Goal: Transaction & Acquisition: Purchase product/service

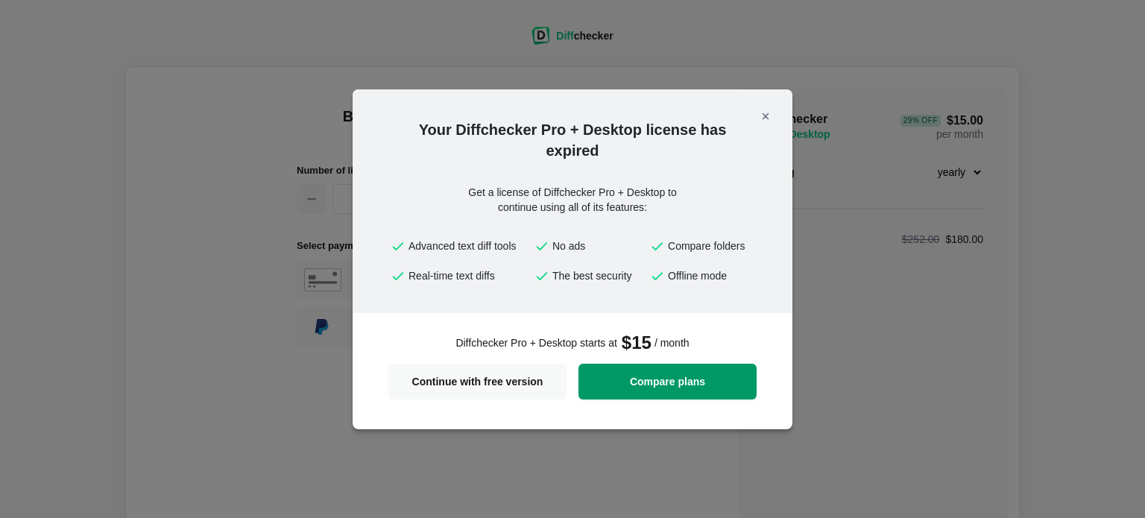
click at [636, 378] on span "Compare plans" at bounding box center [668, 382] width 160 height 10
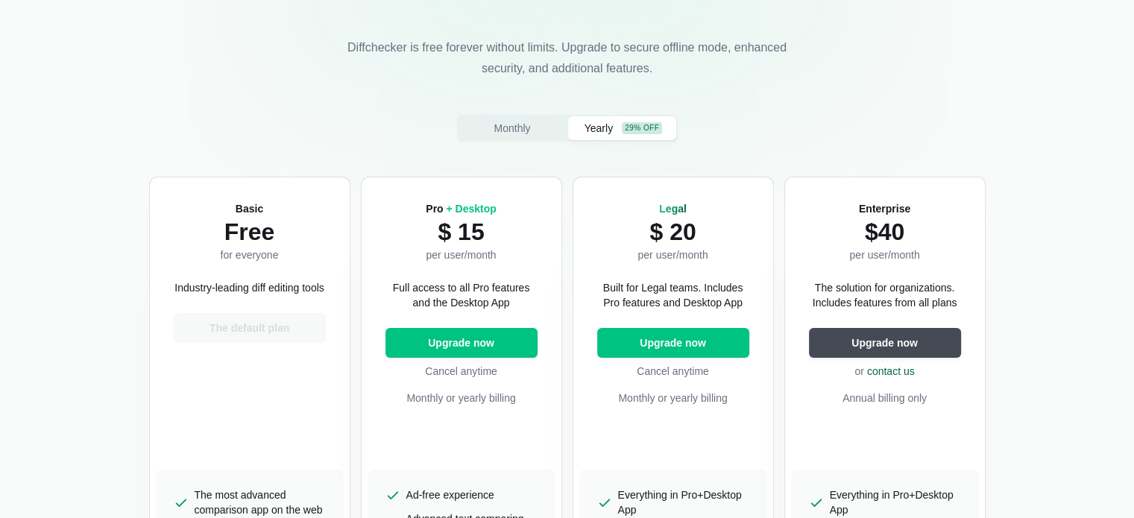
scroll to position [249, 0]
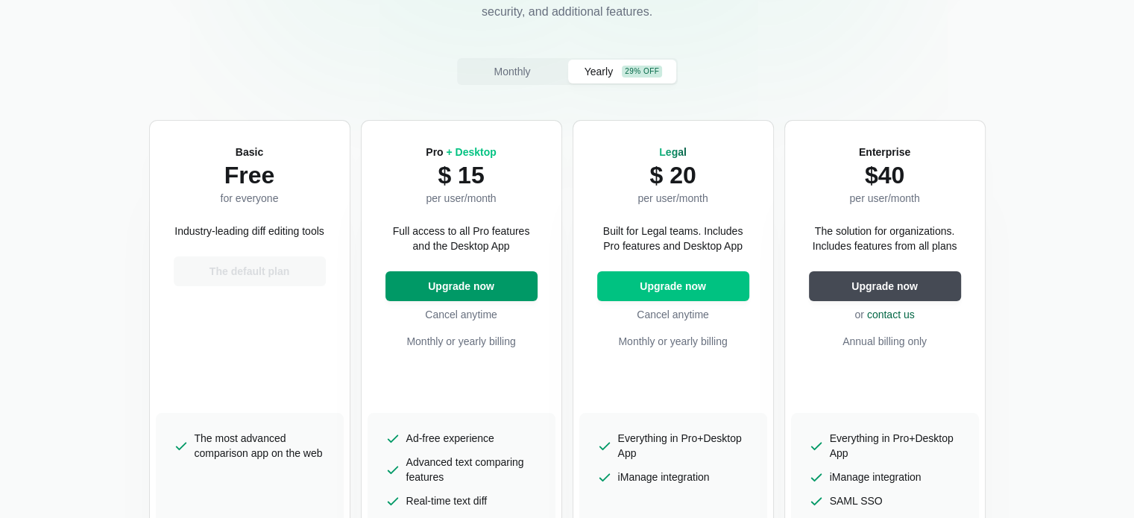
click at [449, 277] on button "Upgrade now" at bounding box center [462, 286] width 152 height 30
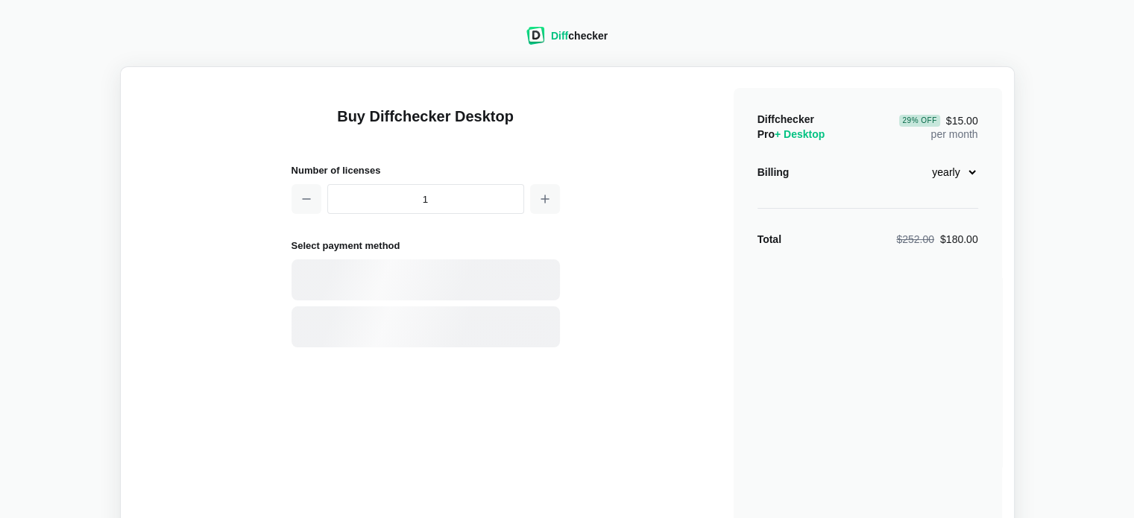
click at [970, 171] on select "monthly yearly" at bounding box center [946, 172] width 64 height 25
select select "desktop-monthly-21"
click at [914, 160] on select "monthly yearly" at bounding box center [946, 172] width 64 height 25
click at [683, 268] on div "Buy Diffchecker Desktop Number of licenses 1 Select payment method Visa MasterC…" at bounding box center [568, 352] width 870 height 546
click at [362, 280] on div "Card" at bounding box center [451, 280] width 201 height 15
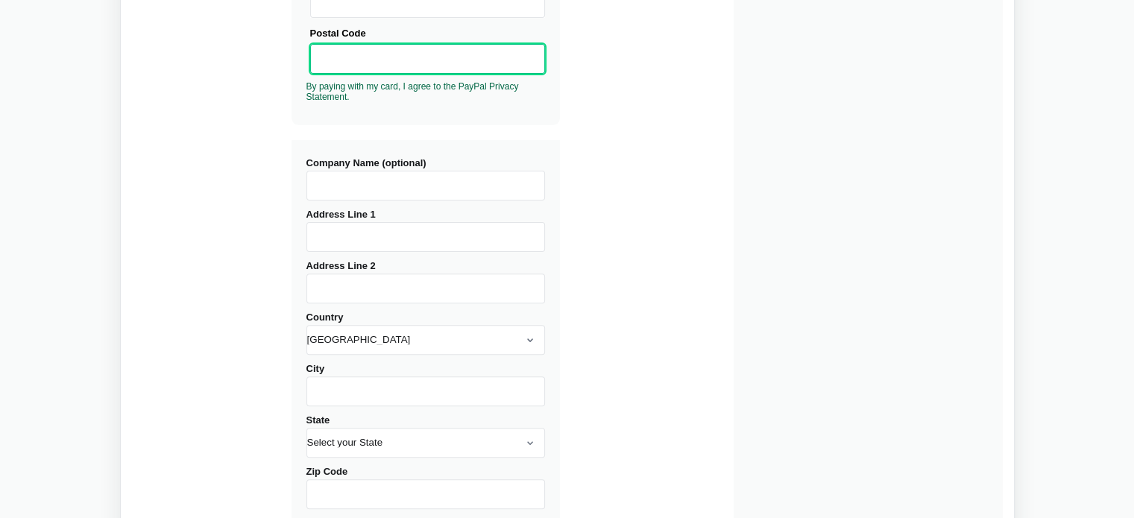
scroll to position [471, 0]
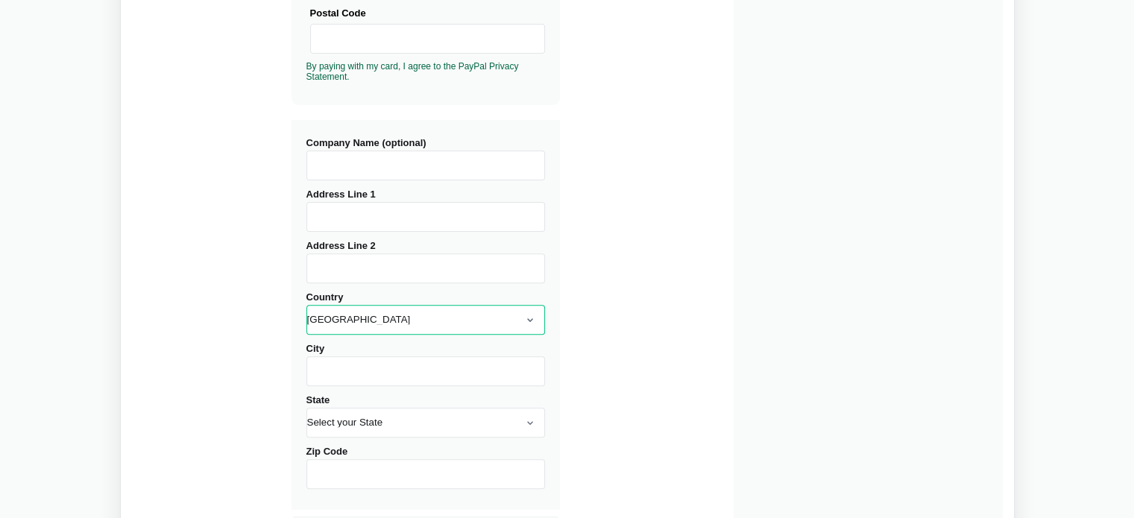
click at [339, 324] on select "Afghanistan Åland Albania Algeria American Samoa Andorra Angola Anguilla Antarc…" at bounding box center [425, 320] width 239 height 30
select select "India"
click at [306, 305] on select "Afghanistan Åland Albania Algeria American Samoa Andorra Angola Anguilla Antarc…" at bounding box center [425, 320] width 239 height 30
click at [334, 368] on input "City" at bounding box center [425, 371] width 239 height 30
type input "Noida"
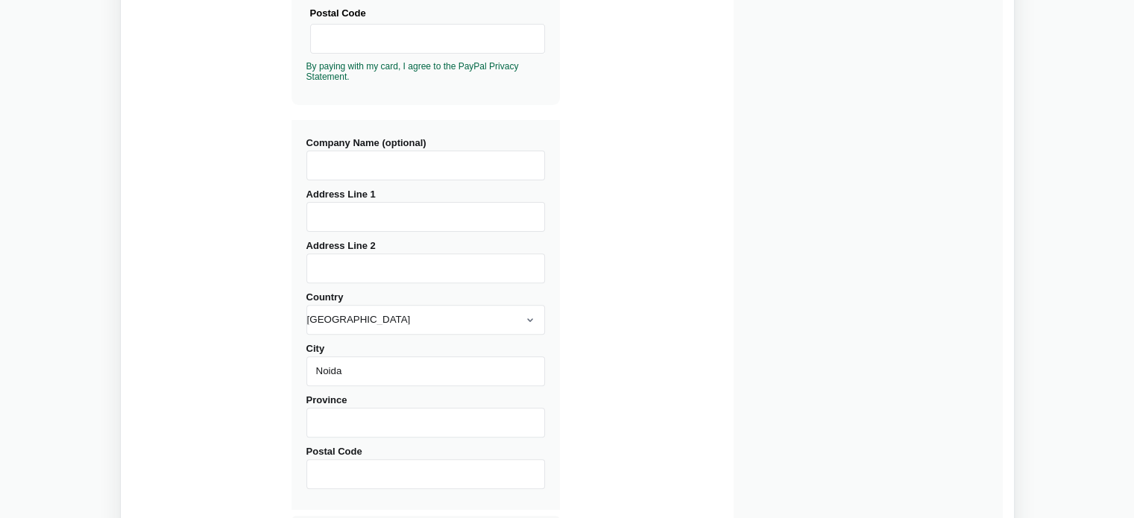
click at [340, 206] on input "Address Line 1" at bounding box center [425, 217] width 239 height 30
type input "Mahagun Mywoods"
click at [342, 274] on input "Address Line 2" at bounding box center [425, 269] width 239 height 30
type input "Noida"
click at [367, 480] on input "Postal Code" at bounding box center [425, 474] width 239 height 30
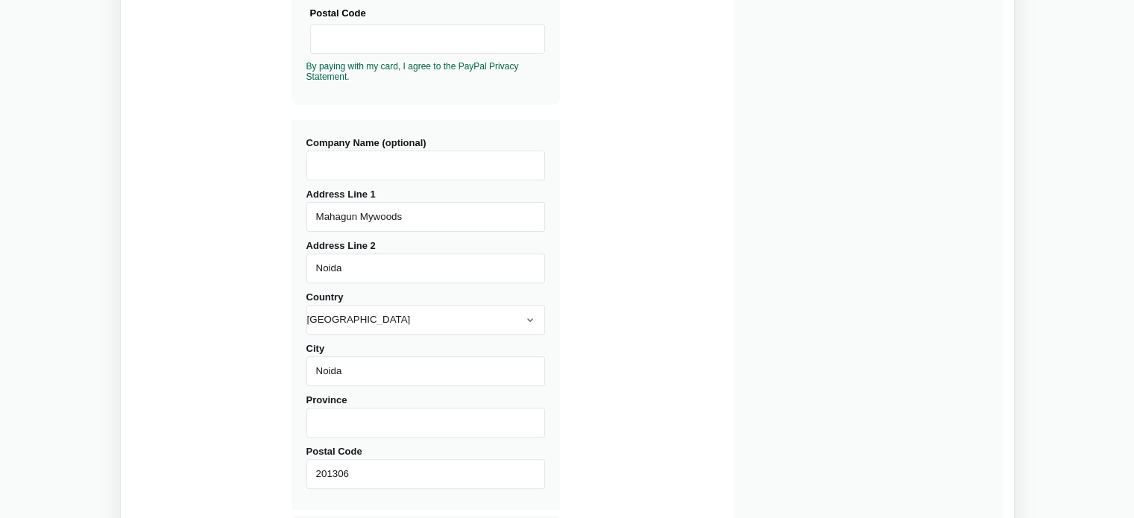
type input "201306"
click at [331, 429] on input "Province" at bounding box center [425, 423] width 239 height 30
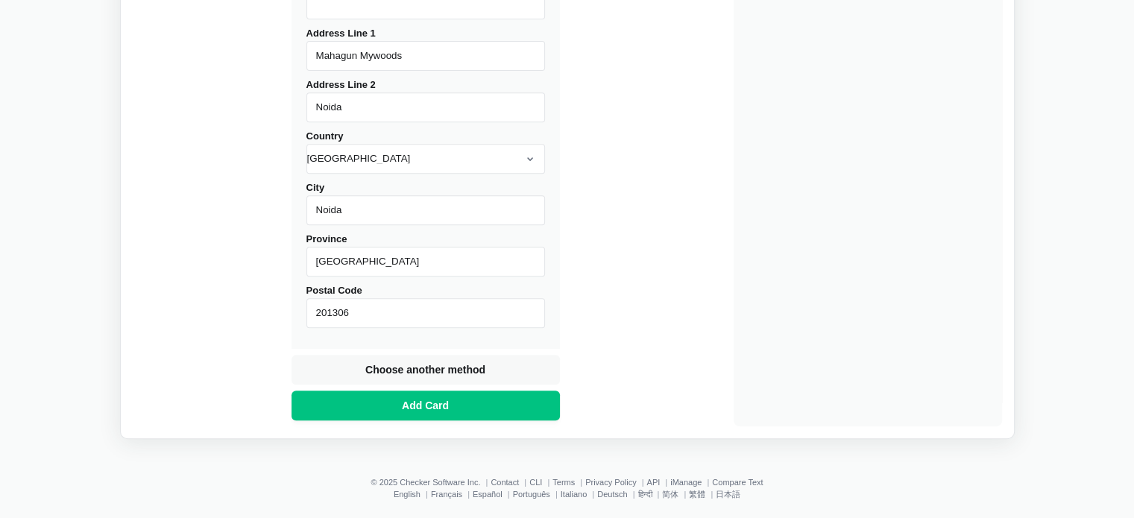
scroll to position [644, 0]
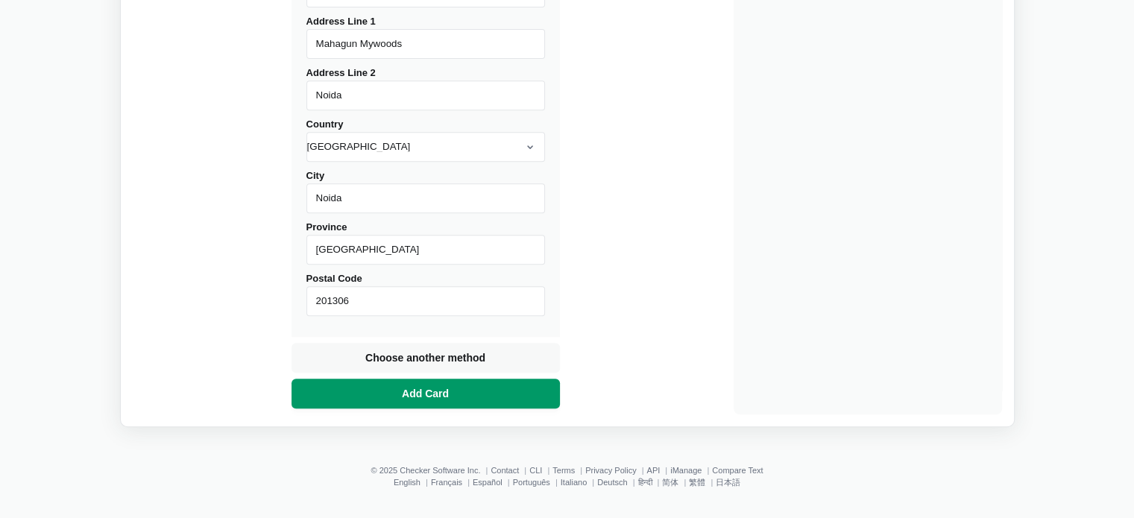
type input "Uttar Pradesh"
click at [409, 390] on span "Add Card" at bounding box center [425, 393] width 53 height 15
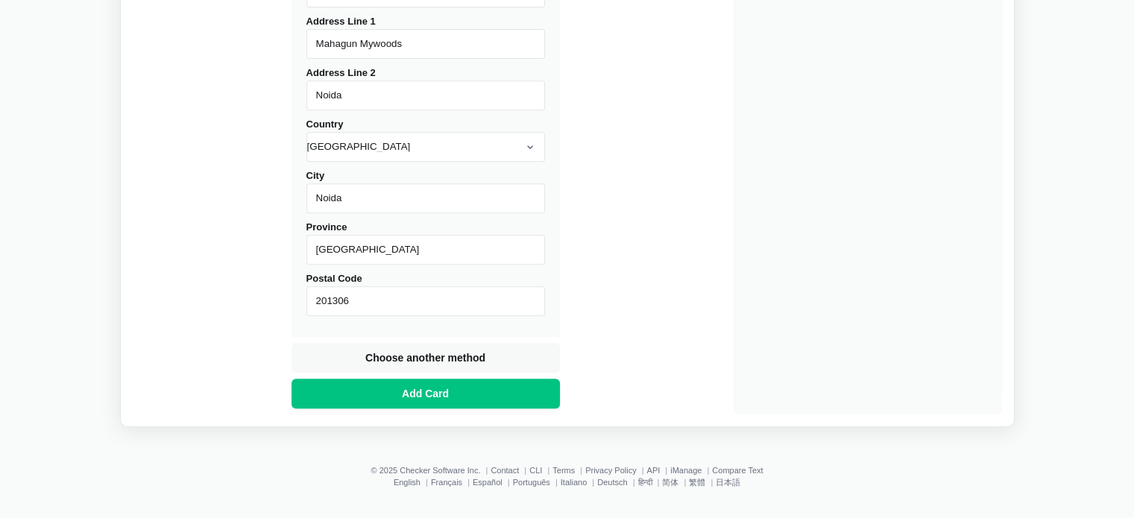
scroll to position [210, 0]
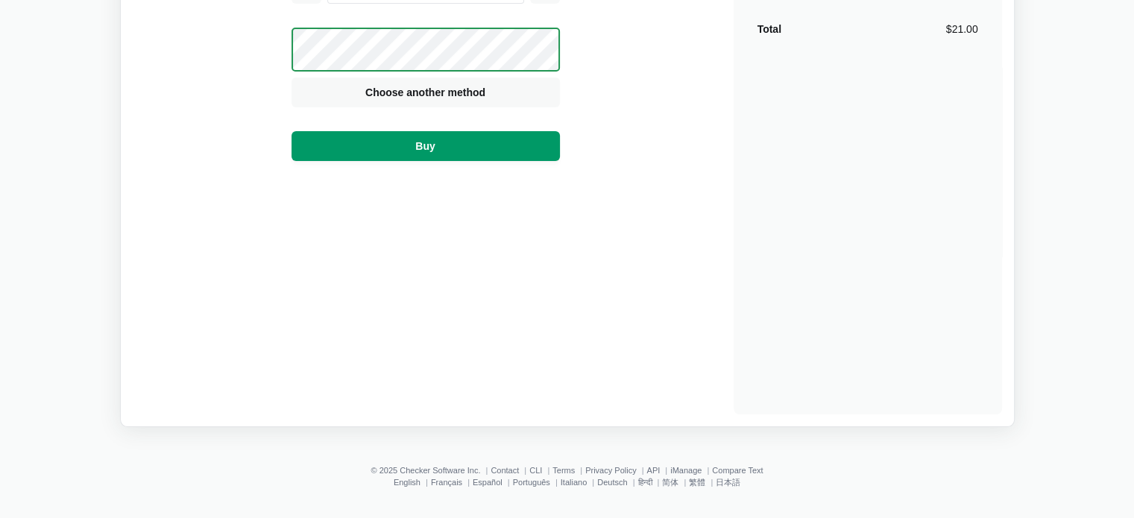
click at [397, 154] on button "Buy" at bounding box center [426, 146] width 268 height 30
click at [386, 86] on span "Choose another method" at bounding box center [425, 92] width 126 height 15
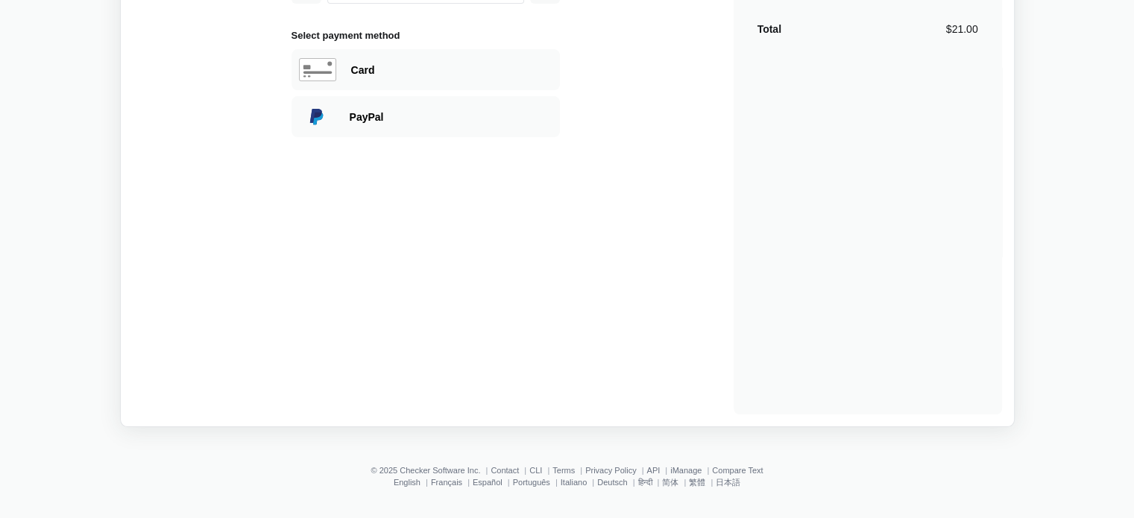
click at [386, 86] on div "Card" at bounding box center [426, 69] width 268 height 41
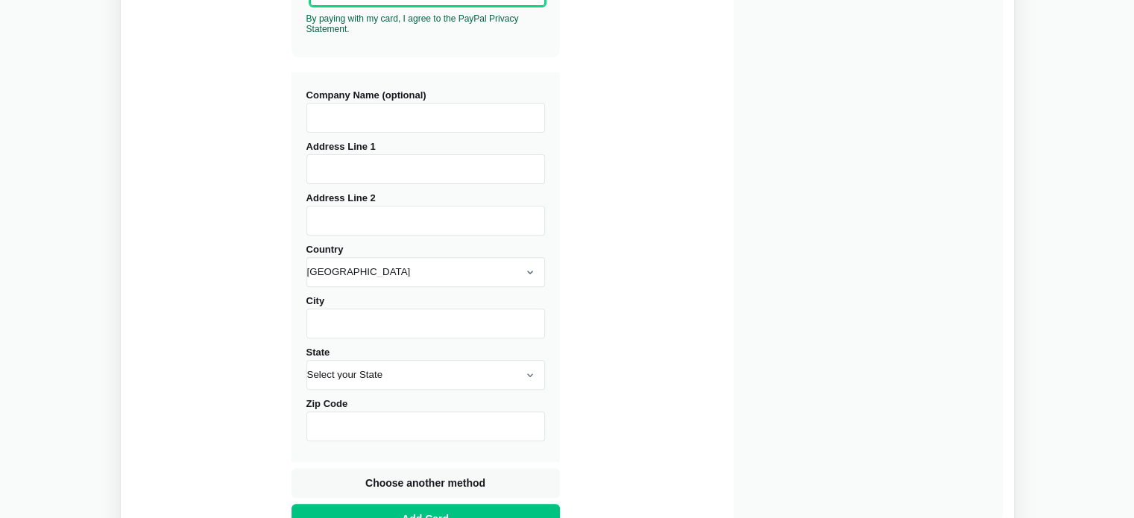
scroll to position [524, 0]
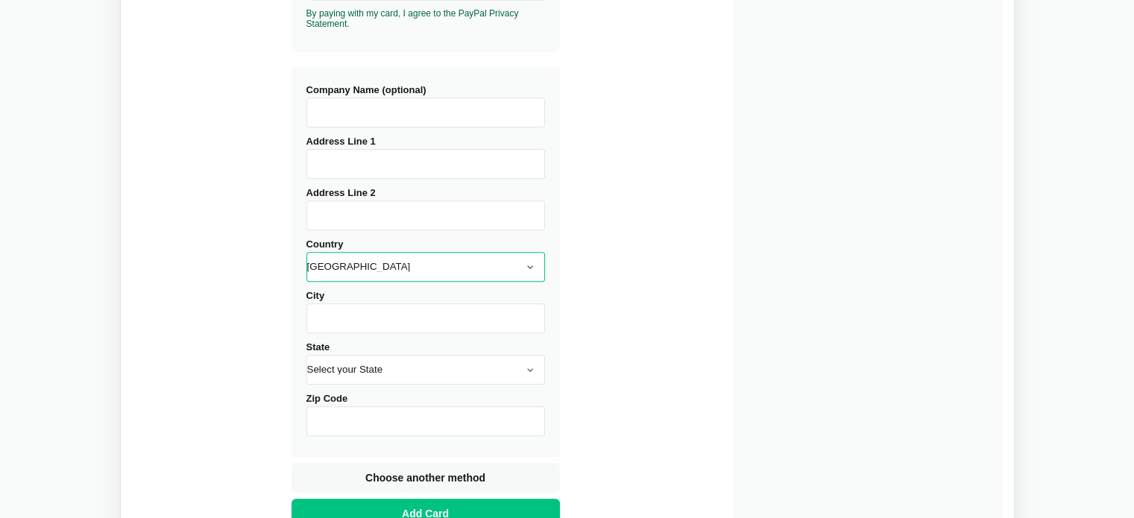
click at [522, 277] on select "Afghanistan Åland Albania Algeria American Samoa Andorra Angola Anguilla Antarc…" at bounding box center [425, 267] width 239 height 30
select select "India"
click at [306, 252] on select "Afghanistan Åland Albania Algeria American Samoa Andorra Angola Anguilla Antarc…" at bounding box center [425, 267] width 239 height 30
click at [324, 310] on input "City" at bounding box center [425, 319] width 239 height 30
type input "Noida"
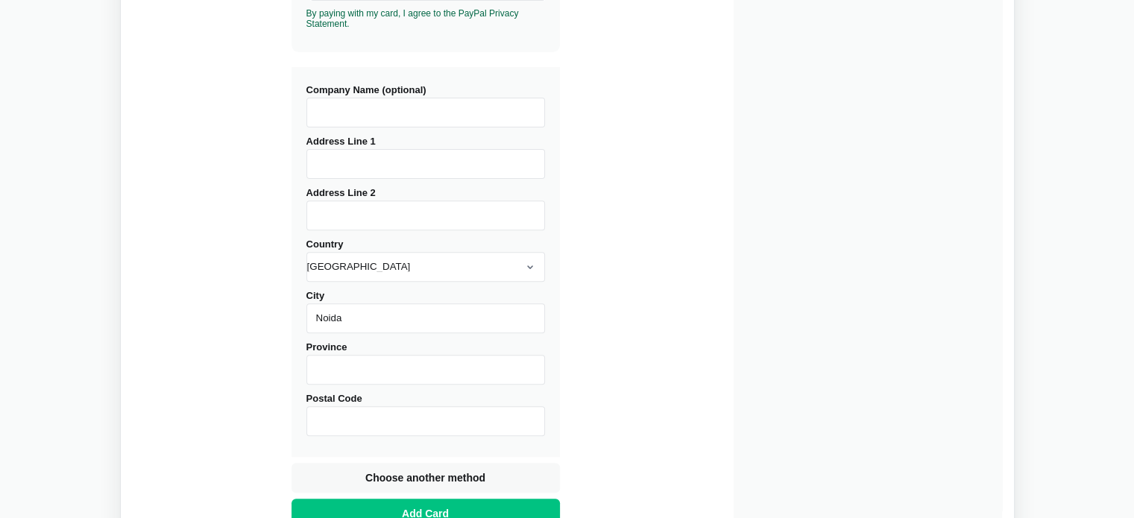
click at [321, 364] on input "Province" at bounding box center [425, 370] width 239 height 30
type input "Uttar Pradesh"
click at [322, 418] on input "Postal Code" at bounding box center [425, 421] width 239 height 30
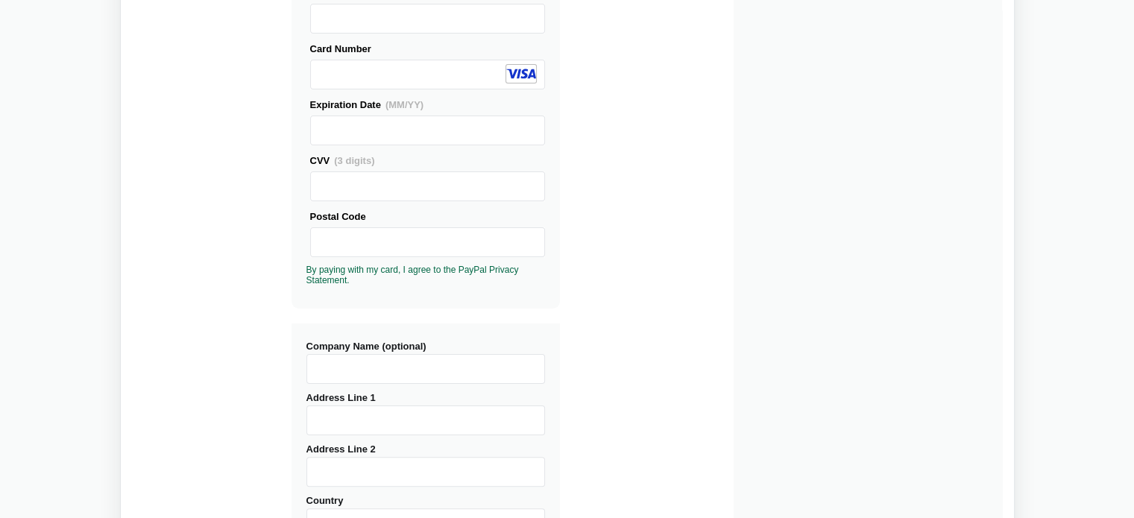
scroll to position [245, 0]
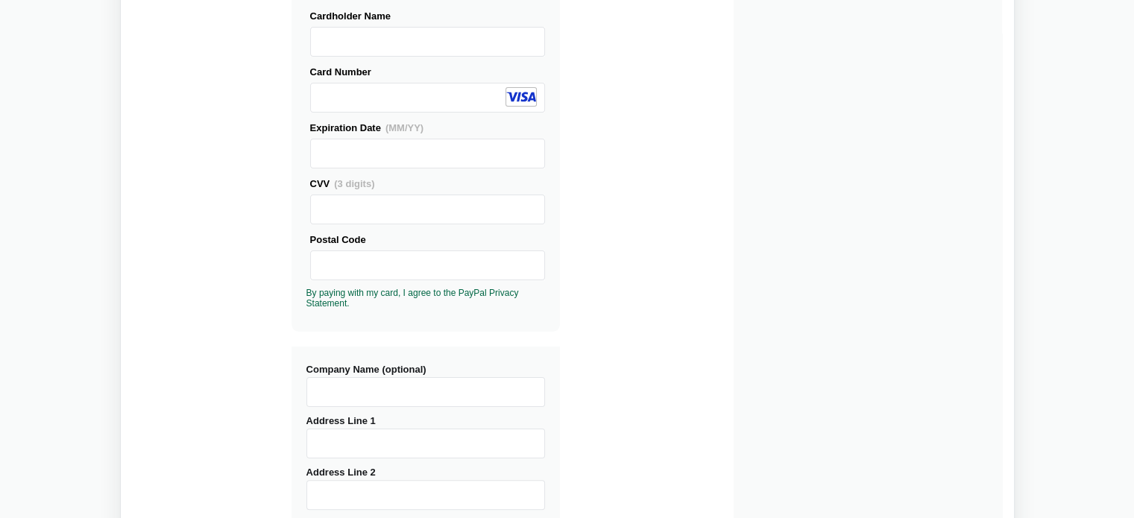
type input "201306"
click at [353, 399] on input "Company Name (optional)" at bounding box center [425, 392] width 239 height 30
click at [343, 441] on input "Address Line 1" at bounding box center [425, 444] width 239 height 30
type input "Mahagun Mywoods"
click at [331, 488] on input "Address Line 2" at bounding box center [425, 495] width 239 height 30
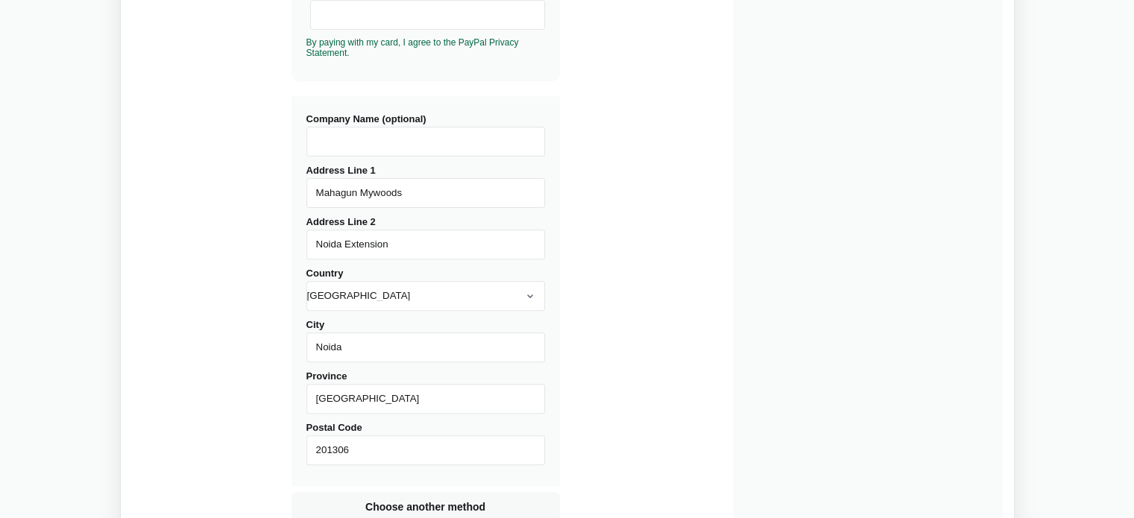
scroll to position [562, 0]
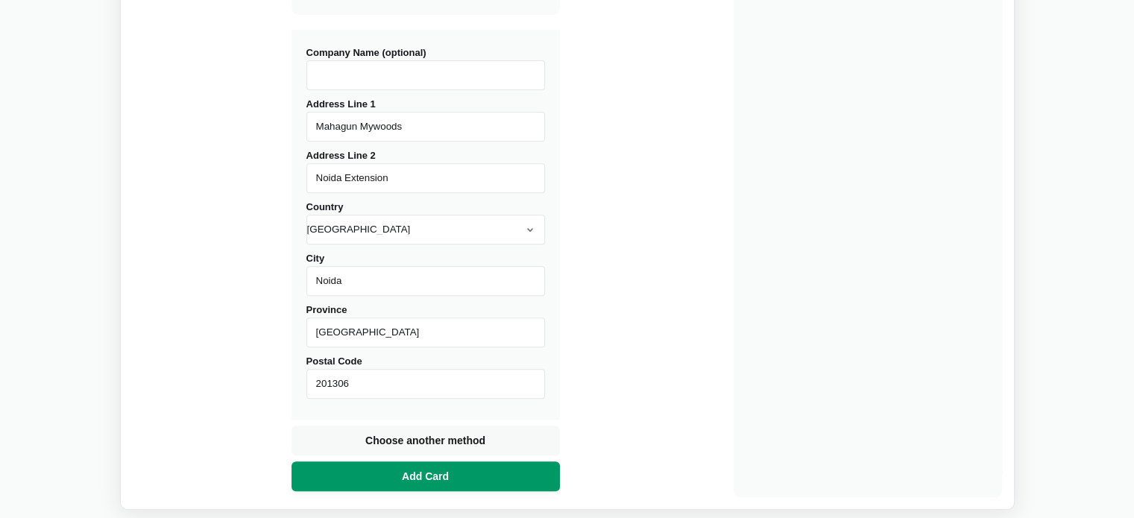
type input "Noida Extension"
click at [424, 472] on span "Add Card" at bounding box center [425, 476] width 53 height 15
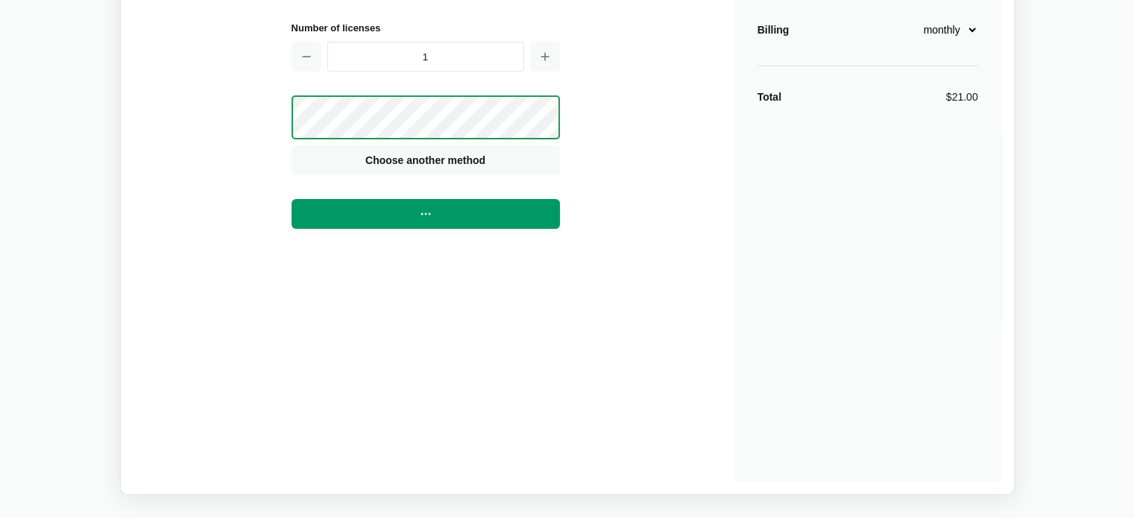
scroll to position [148, 0]
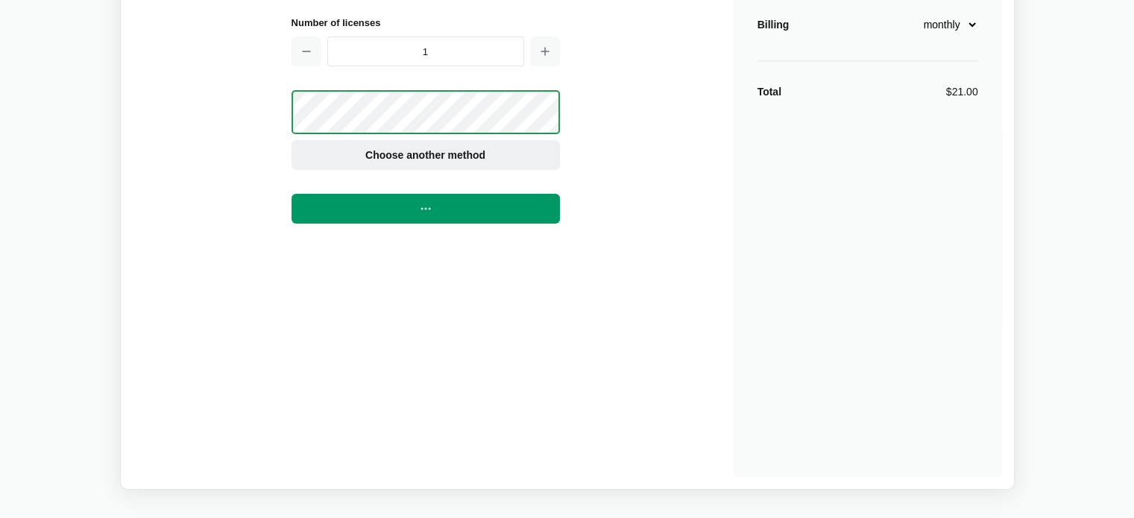
click at [418, 142] on button "Choose another method" at bounding box center [426, 155] width 268 height 30
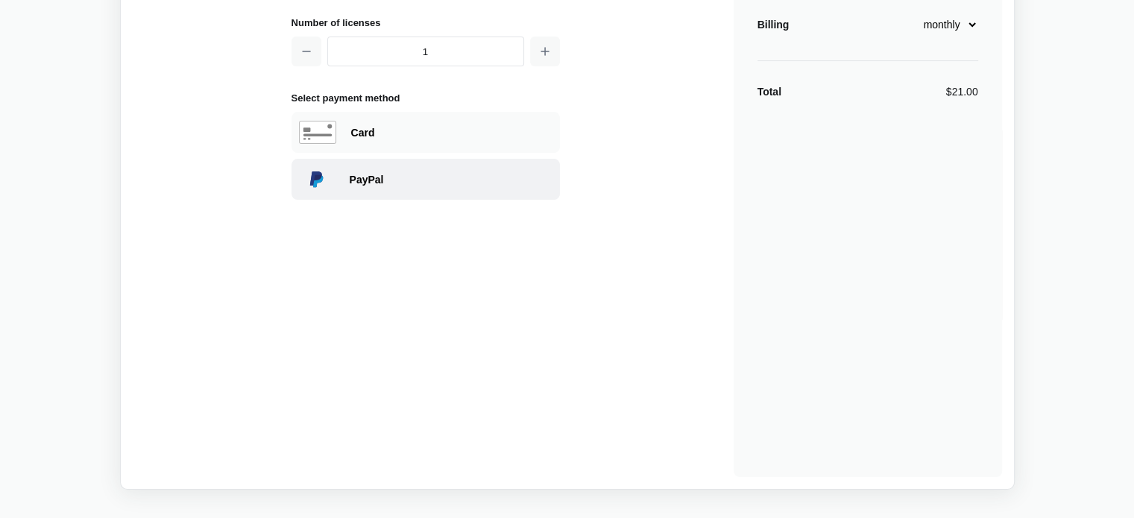
click at [408, 175] on div "PayPal" at bounding box center [451, 179] width 203 height 15
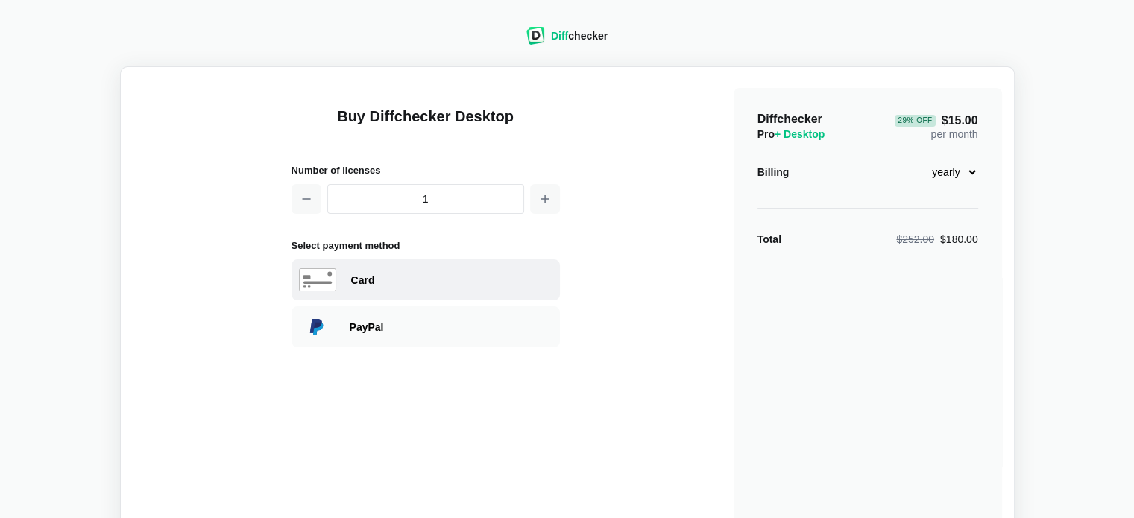
click at [380, 283] on div "Card" at bounding box center [451, 280] width 201 height 15
select select "United States"
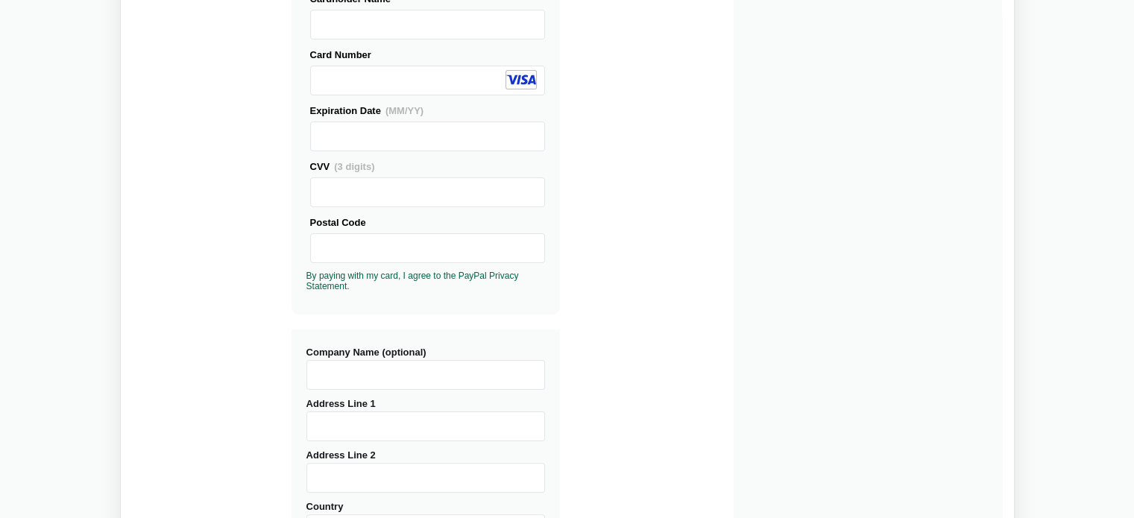
scroll to position [268, 0]
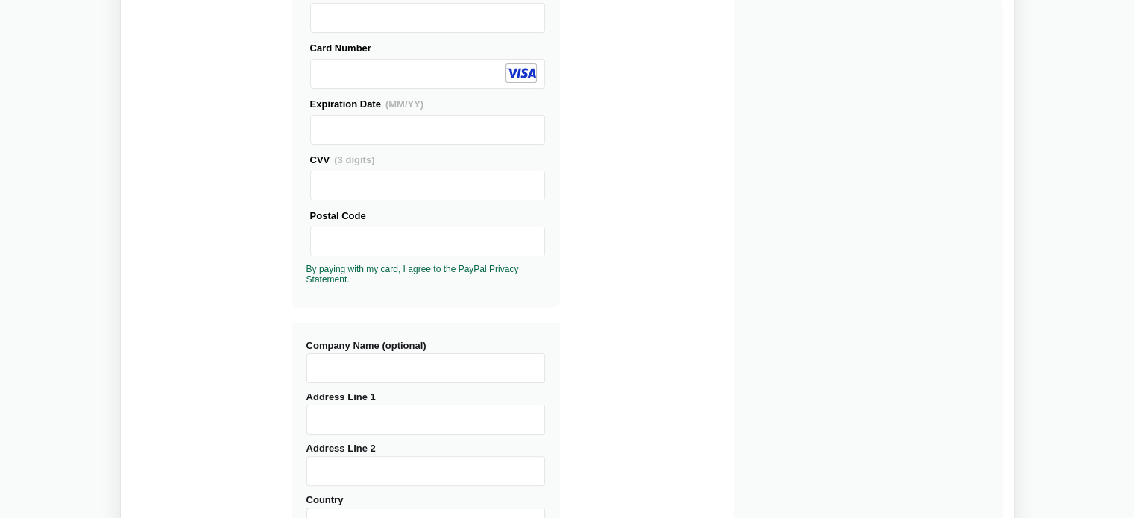
click at [322, 366] on input "Company Name (optional)" at bounding box center [425, 368] width 239 height 30
type input "Mahagun Mywoods"
click at [322, 421] on input "Address Line 1" at bounding box center [425, 420] width 239 height 30
drag, startPoint x: 427, startPoint y: 371, endPoint x: 234, endPoint y: 380, distance: 192.6
click at [234, 380] on div "Buy Diffchecker Desktop Number of licenses 1 Visa MasterCard Union Pay American…" at bounding box center [568, 301] width 870 height 980
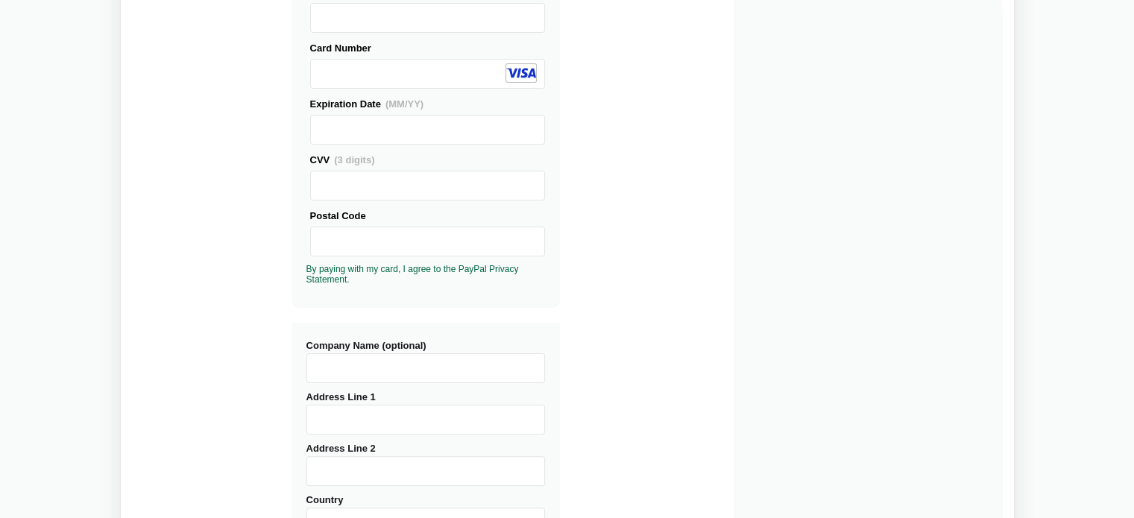
click at [330, 412] on input "Address Line 1" at bounding box center [425, 420] width 239 height 30
paste input "Mahagun Mywoods"
type input "Mahagun Mywoods"
click at [326, 468] on input "Address Line 2" at bounding box center [425, 471] width 239 height 30
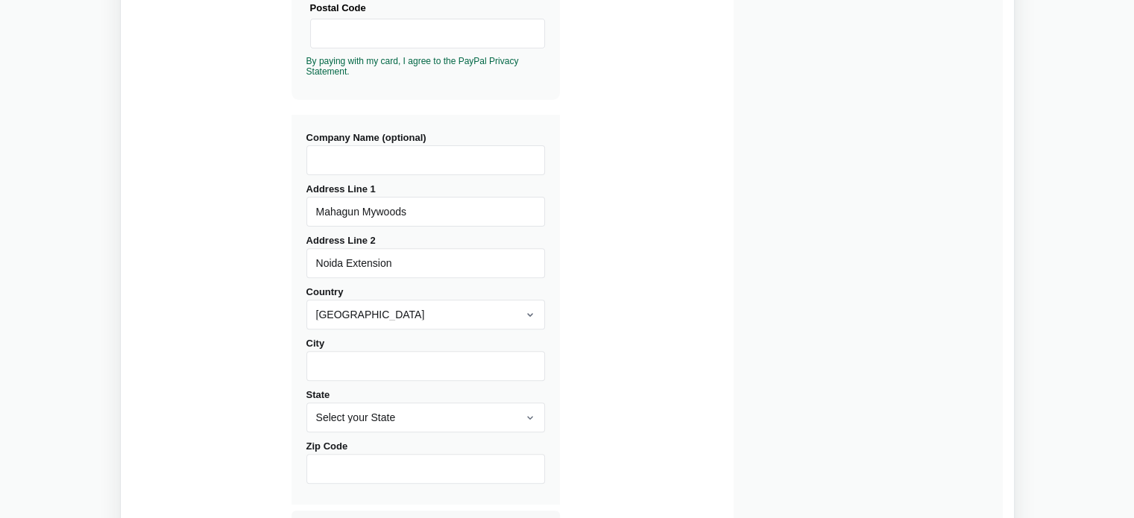
scroll to position [501, 0]
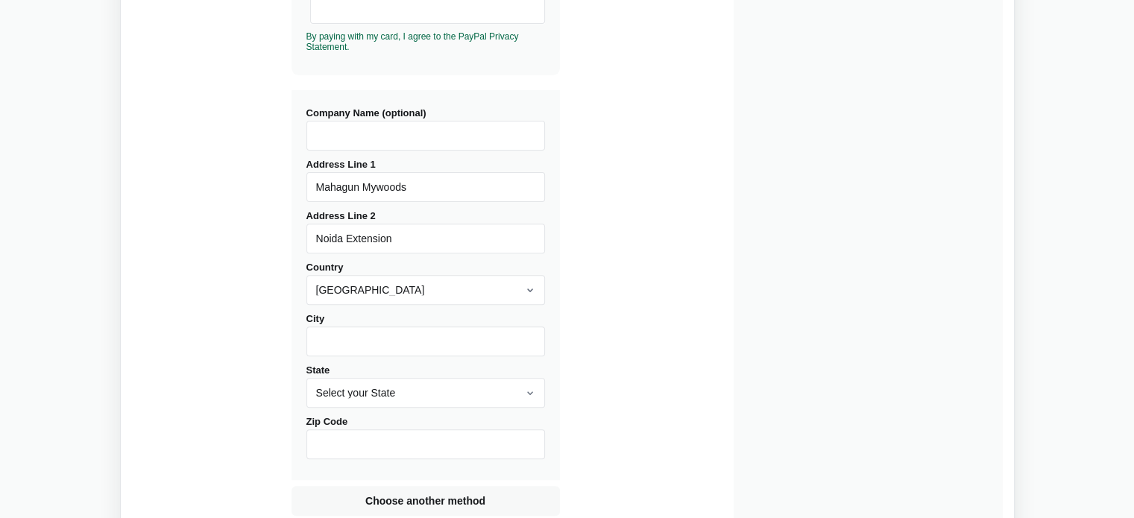
type input "Noida Extension"
click at [462, 289] on select "Afghanistan Åland Albania Algeria American Samoa Andorra Angola Anguilla Antarc…" at bounding box center [425, 290] width 239 height 30
select select "India"
click at [306, 275] on select "Afghanistan Åland Albania Algeria American Samoa Andorra Angola Anguilla Antarc…" at bounding box center [425, 290] width 239 height 30
click at [350, 342] on input "City" at bounding box center [425, 342] width 239 height 30
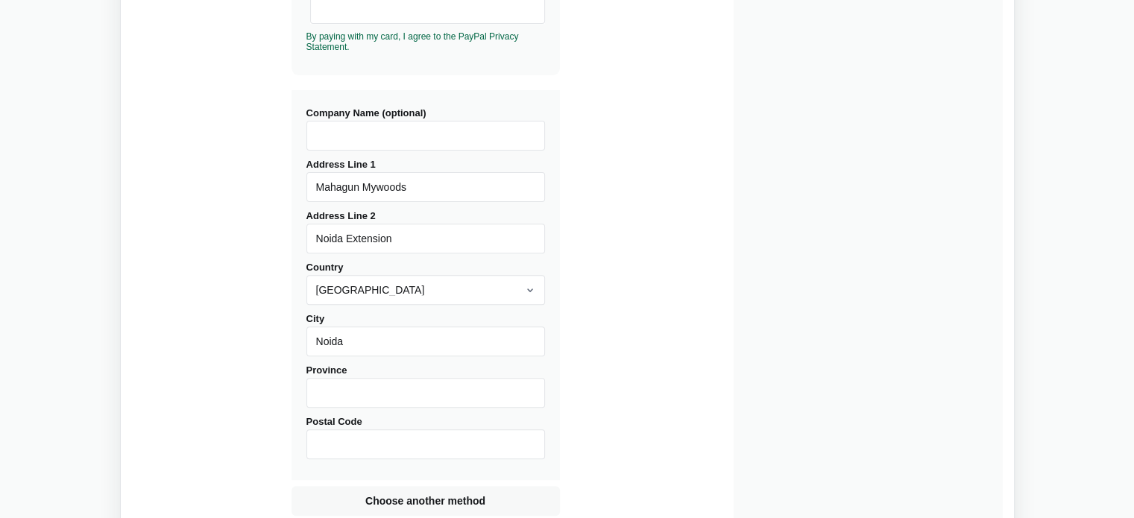
type input "Noida"
click at [338, 388] on input "Province" at bounding box center [425, 393] width 239 height 30
type input "Uttar Pradesh"
click at [343, 456] on input "Postal Code" at bounding box center [425, 445] width 239 height 30
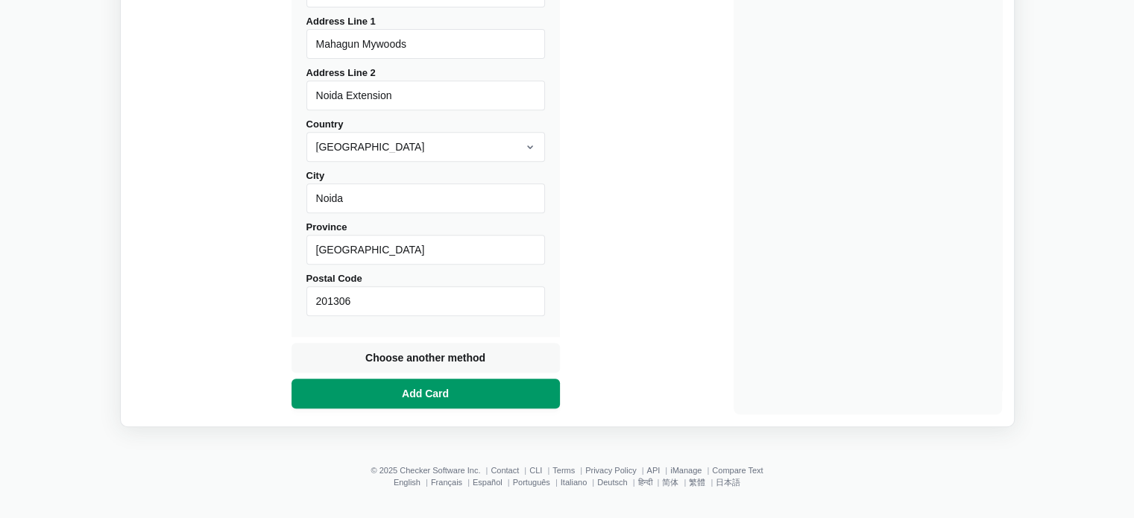
type input "201306"
click at [433, 392] on span "Add Card" at bounding box center [425, 393] width 53 height 15
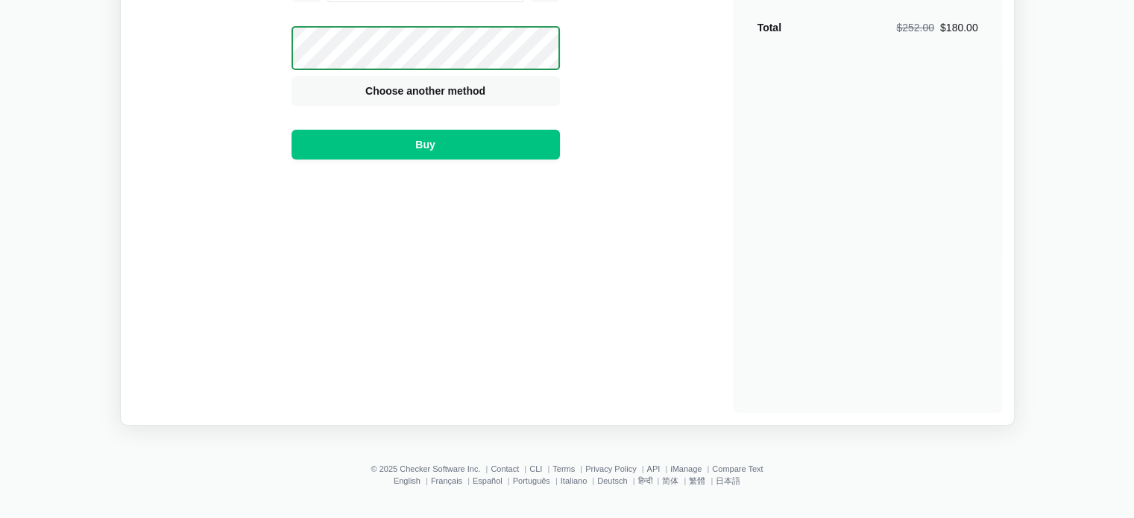
scroll to position [210, 0]
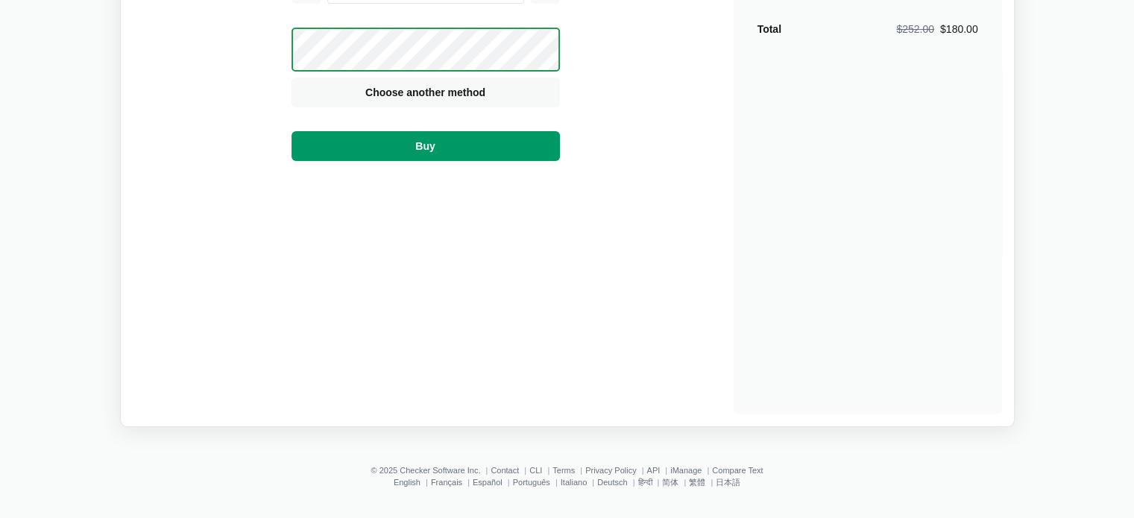
click at [445, 146] on button "Buy" at bounding box center [426, 146] width 268 height 30
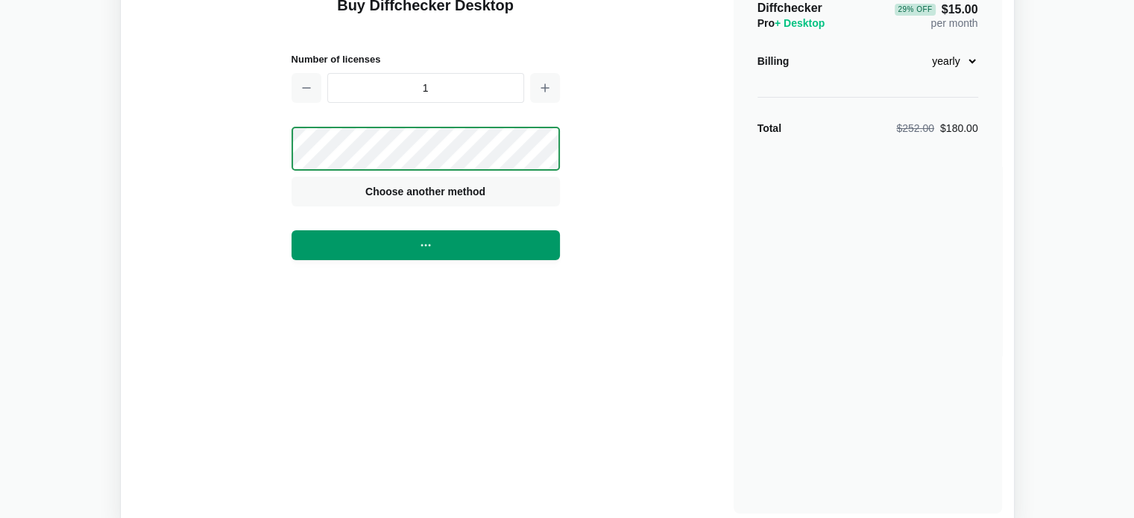
scroll to position [109, 0]
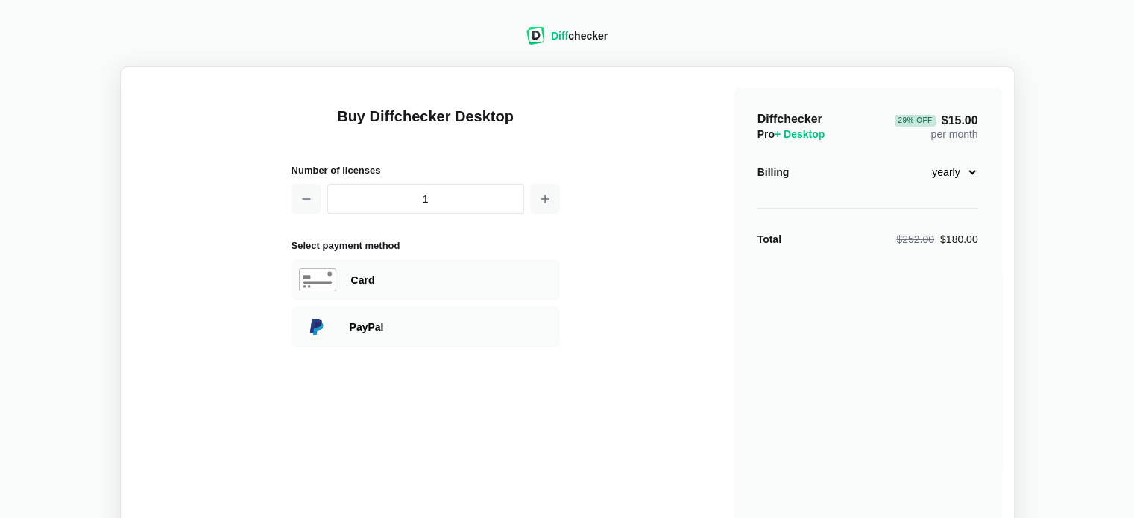
click at [963, 169] on select "monthly yearly" at bounding box center [946, 172] width 64 height 25
select select "desktop-monthly-21"
click at [914, 160] on select "monthly yearly" at bounding box center [946, 172] width 64 height 25
click at [359, 283] on div "Card" at bounding box center [451, 280] width 201 height 15
select select "United States"
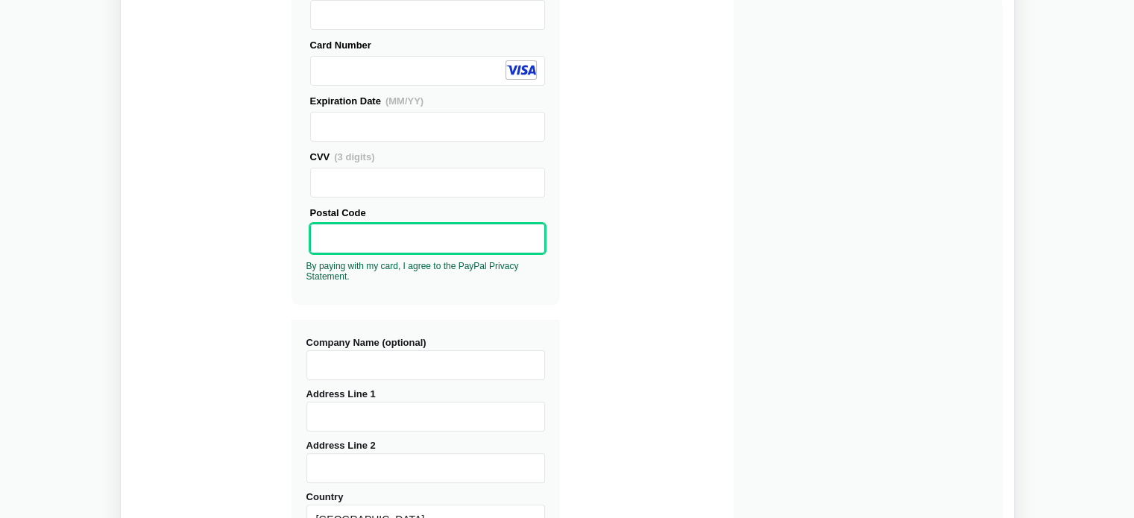
scroll to position [576, 0]
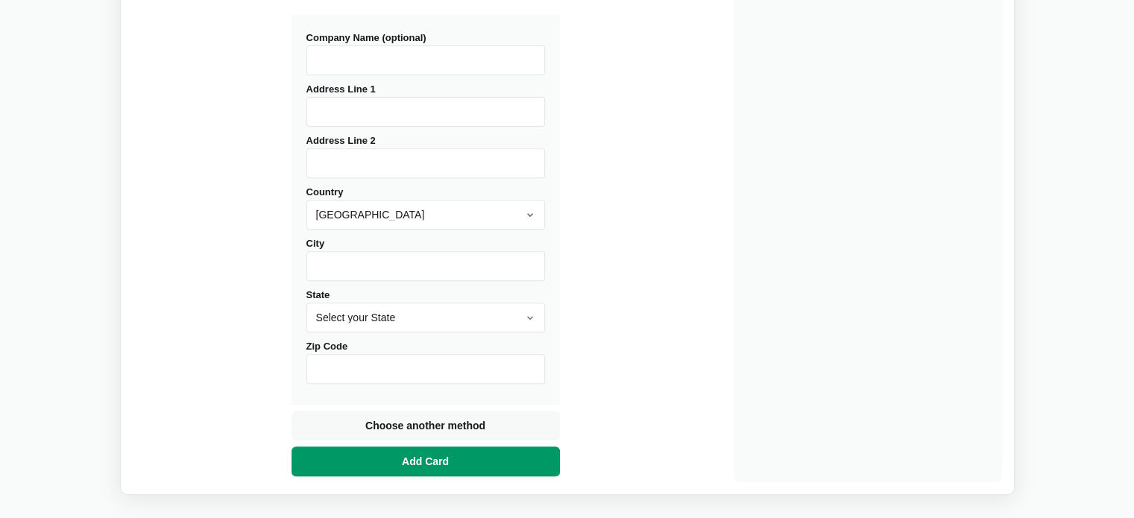
click at [427, 456] on span "Add Card" at bounding box center [425, 461] width 53 height 15
type input "NYC"
click at [408, 458] on span "Add Card" at bounding box center [425, 461] width 53 height 15
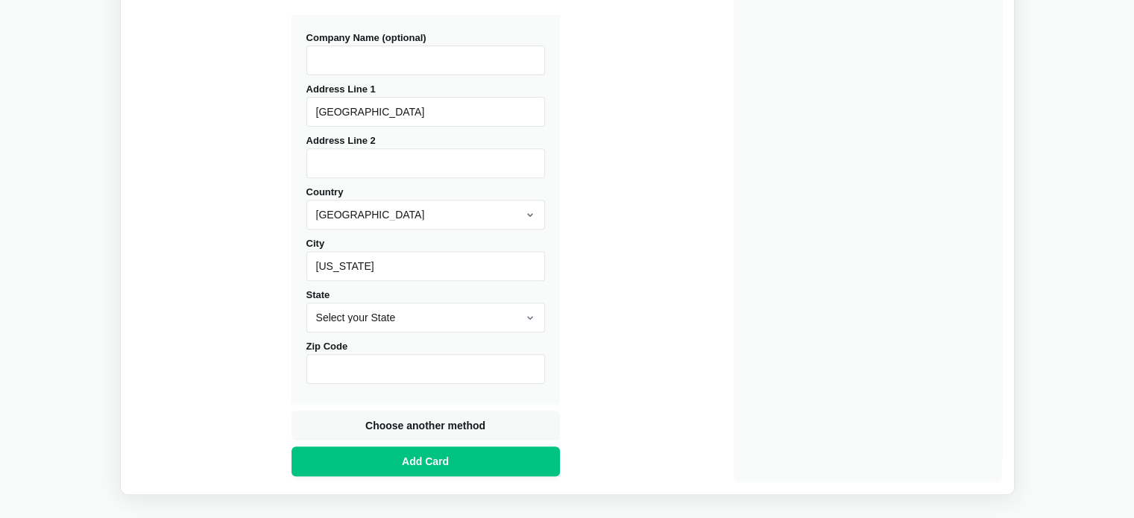
type input "Nevada"
click at [374, 318] on select "Select your State Alabama Alaska American Samoa Arizona Arkansas California Col…" at bounding box center [425, 318] width 239 height 30
select select "GA"
click at [306, 303] on select "Select your State Alabama Alaska American Samoa Arizona Arkansas California Col…" at bounding box center [425, 318] width 239 height 30
click at [351, 356] on input "Zip Code" at bounding box center [425, 369] width 239 height 30
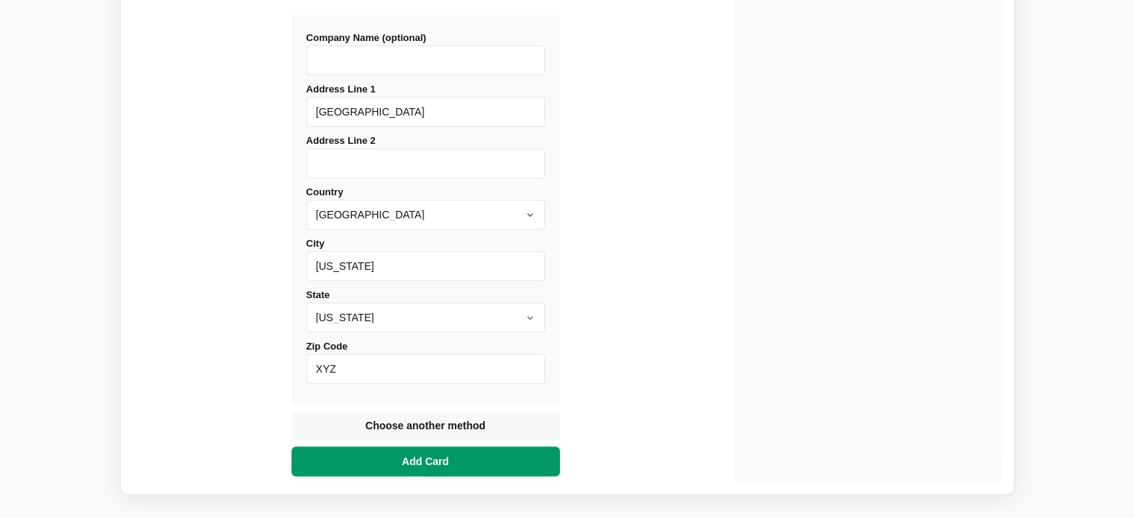
type input "XYZ"
click at [375, 474] on button "Add Card" at bounding box center [426, 462] width 268 height 30
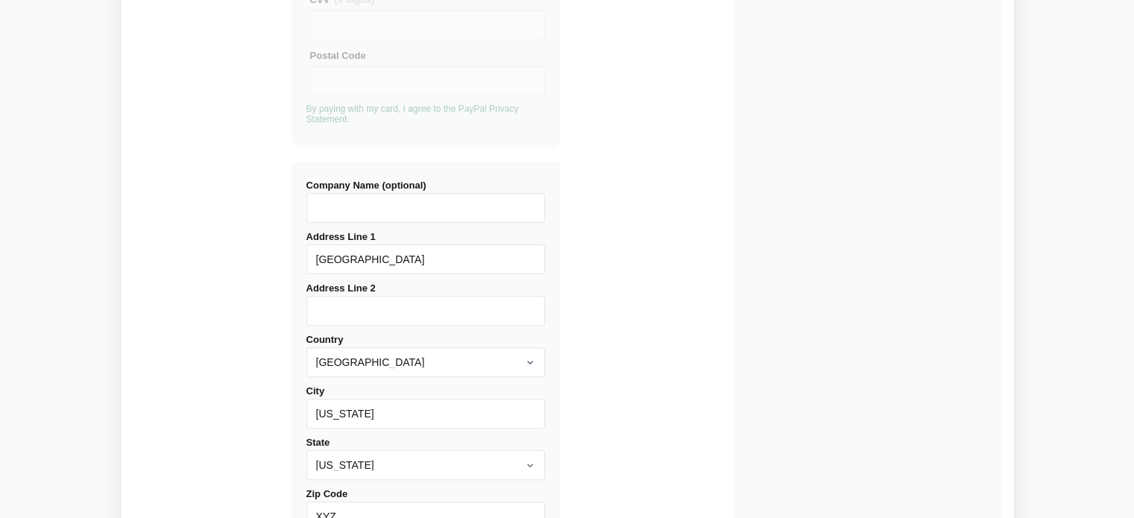
scroll to position [524, 0]
